Goal: Information Seeking & Learning: Find specific fact

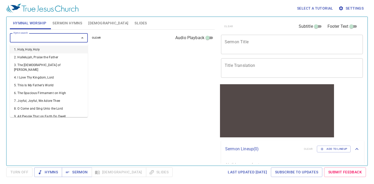
click at [52, 41] on input "Hymn search" at bounding box center [40, 38] width 59 height 6
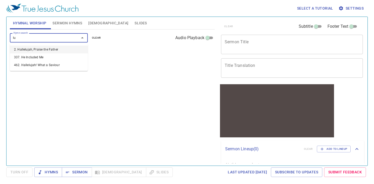
type input "l"
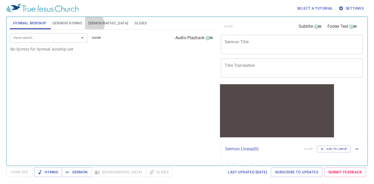
click at [94, 24] on span "Bible" at bounding box center [108, 23] width 40 height 6
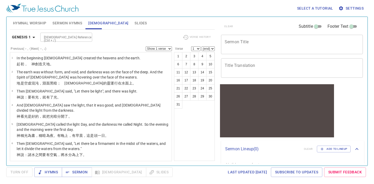
click at [55, 40] on input "Bible Reference (Ctrl + /)" at bounding box center [62, 37] width 40 height 6
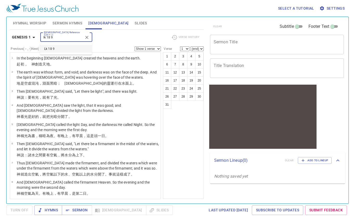
type input "lk 18 9"
select select "9"
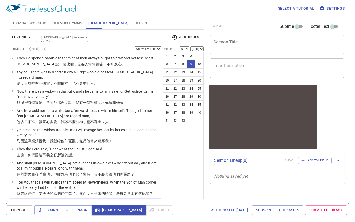
scroll to position [77, 0]
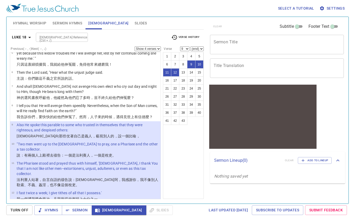
click at [151, 50] on select "Show 1 verse Show 2 verses Show 3 verses Show 4 verses Show 5 verses" at bounding box center [148, 49] width 26 height 5
select select "3"
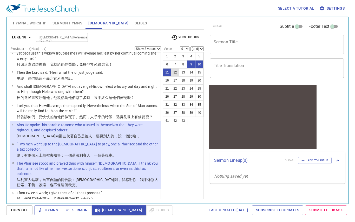
click at [176, 73] on button "12" at bounding box center [175, 72] width 8 height 8
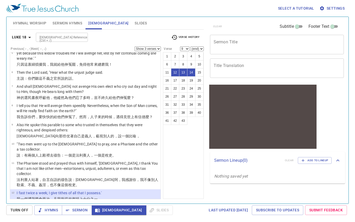
select select "12"
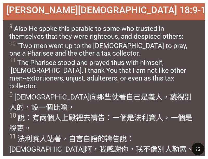
click at [111, 155] on wg3778 "稅吏 。" at bounding box center [100, 159] width 22 height 9
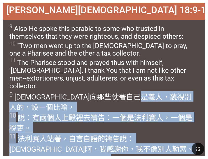
drag, startPoint x: 169, startPoint y: 141, endPoint x: 77, endPoint y: 97, distance: 101.8
click at [77, 2] on div "Hymnal Worship Hymnal Worship 詩頌崇拜 詩頌崇拜 [PERSON_NAME][DEMOGRAPHIC_DATA] 18:9-11…" at bounding box center [104, 2] width 204 height 0
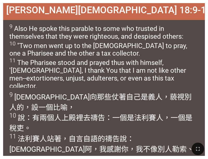
click at [18, 51] on span "9 Also He spoke this parable to some who trusted in themselves that they were r…" at bounding box center [103, 56] width 189 height 67
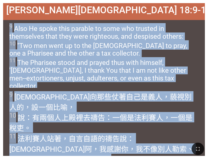
drag, startPoint x: 9, startPoint y: 25, endPoint x: 169, endPoint y: 138, distance: 196.1
click at [169, 2] on div "Hymnal Worship Hymnal Worship 詩頌崇拜 詩頌崇拜 [PERSON_NAME][DEMOGRAPHIC_DATA] 18:9-11…" at bounding box center [104, 2] width 204 height 0
copy div "7 Lore Ip dolor sita consect ad elit sed doeiusm te incididunt utla etdo magn a…"
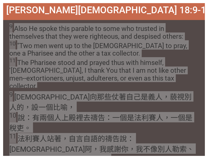
click at [115, 114] on span "9 [DEMOGRAPHIC_DATA] 向 那些 仗著 自己 是 義人 ，藐視 別人 的，設 一個 比喻 ， 10 說：有兩個 人 上 殿裡 去禱告 ：一個…" at bounding box center [103, 127] width 189 height 73
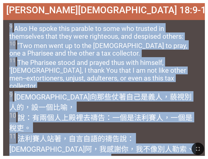
click at [11, 37] on span "9 Also He spoke this parable to some who trusted in themselves that they were r…" at bounding box center [103, 56] width 189 height 67
drag, startPoint x: 10, startPoint y: 26, endPoint x: 166, endPoint y: 138, distance: 191.8
click at [166, 138] on div "[PERSON_NAME][DEMOGRAPHIC_DATA] 18:9-11 Luke [DEMOGRAPHIC_DATA] 18:9-11 9 Also …" at bounding box center [104, 79] width 202 height 153
copy div "6 Lore Ip dolor sita consect ad elit sed doeiusm te incididunt utla etdo magn a…"
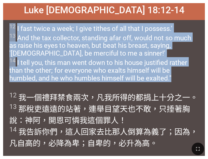
click at [95, 90] on div "12 我一個禮拜 禁食 兩次 ，凡 我所得的 都 捐上十分之一 。 13 那稅吏 遠遠的 站著 ，連舉 目 望 天 也不 敢 ，只 捶著 胸 說 ：神 [PE…" at bounding box center [104, 122] width 202 height 68
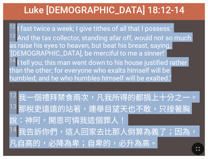
drag, startPoint x: 10, startPoint y: 26, endPoint x: 155, endPoint y: 138, distance: 183.1
click at [155, 138] on div "[PERSON_NAME][DEMOGRAPHIC_DATA] 18:12-14 Luke [DEMOGRAPHIC_DATA] 18:12-14 12 I …" at bounding box center [104, 79] width 202 height 153
copy div "63 L ipsu dolor s amet; C adip elitse do eiu temp I utlabor.' 13 Etd mag ali en…"
